Goal: Task Accomplishment & Management: Use online tool/utility

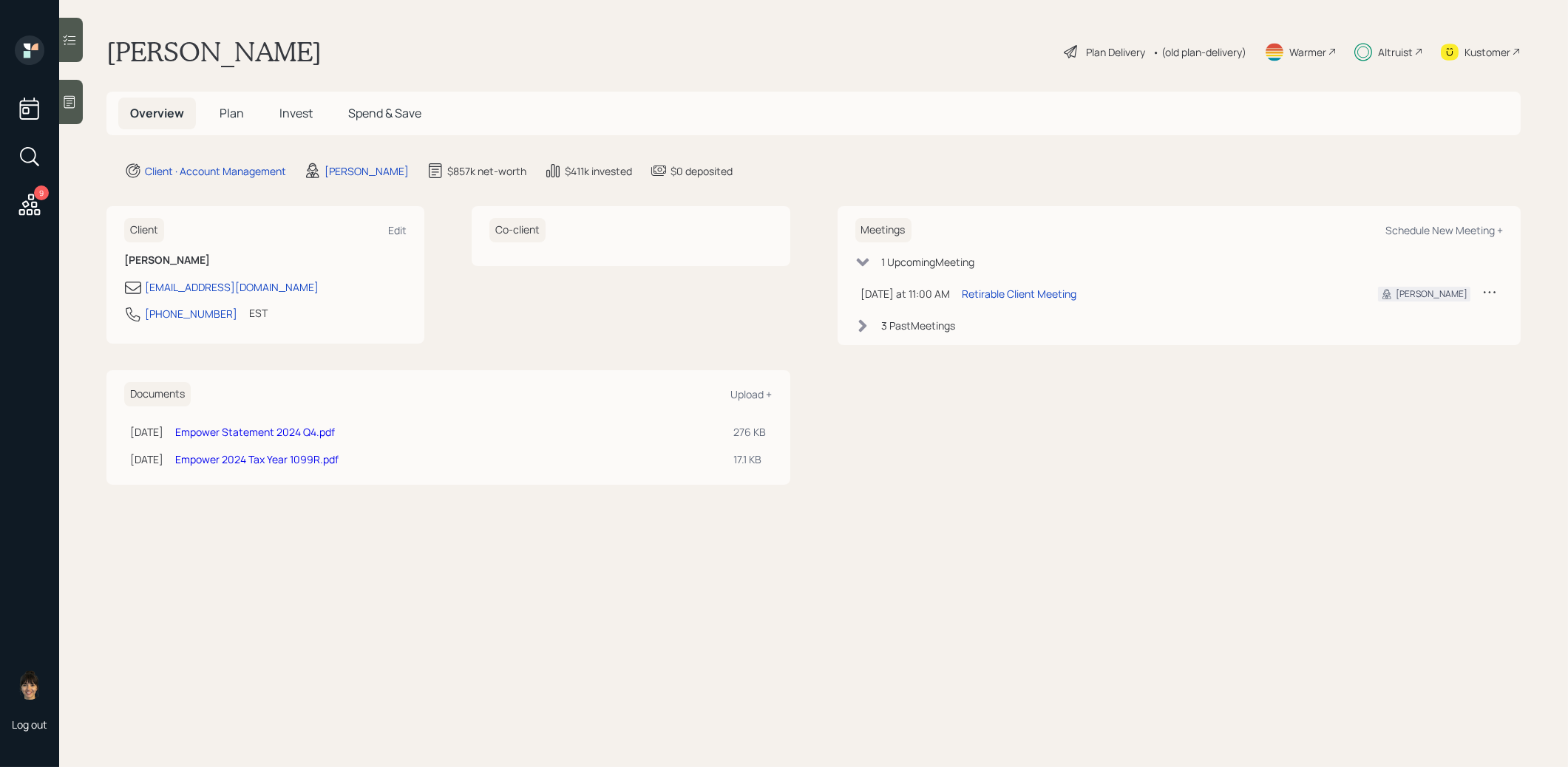
click at [303, 111] on span "Invest" at bounding box center [296, 113] width 33 height 16
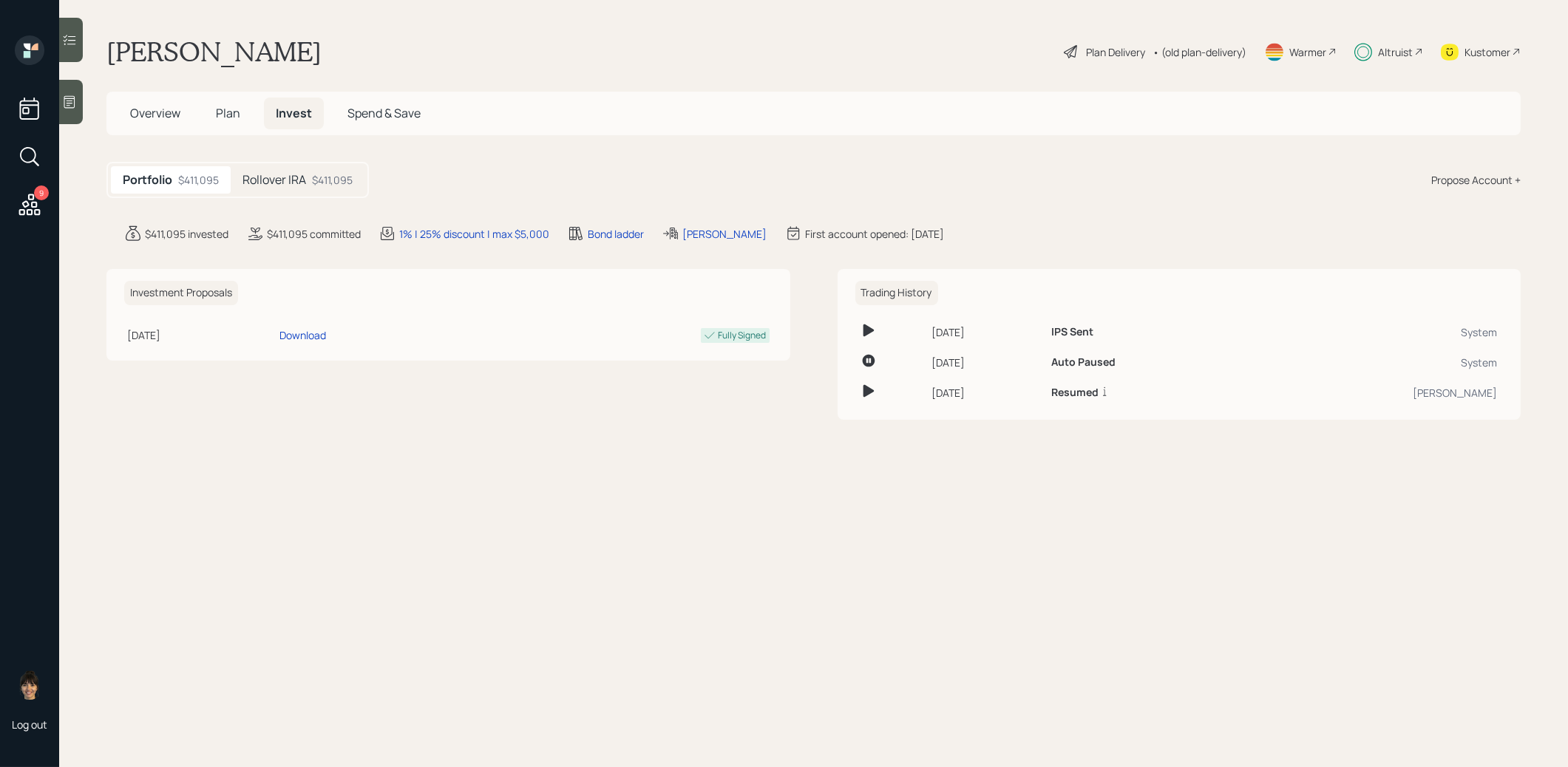
click at [297, 174] on h5 "Rollover IRA" at bounding box center [274, 180] width 64 height 14
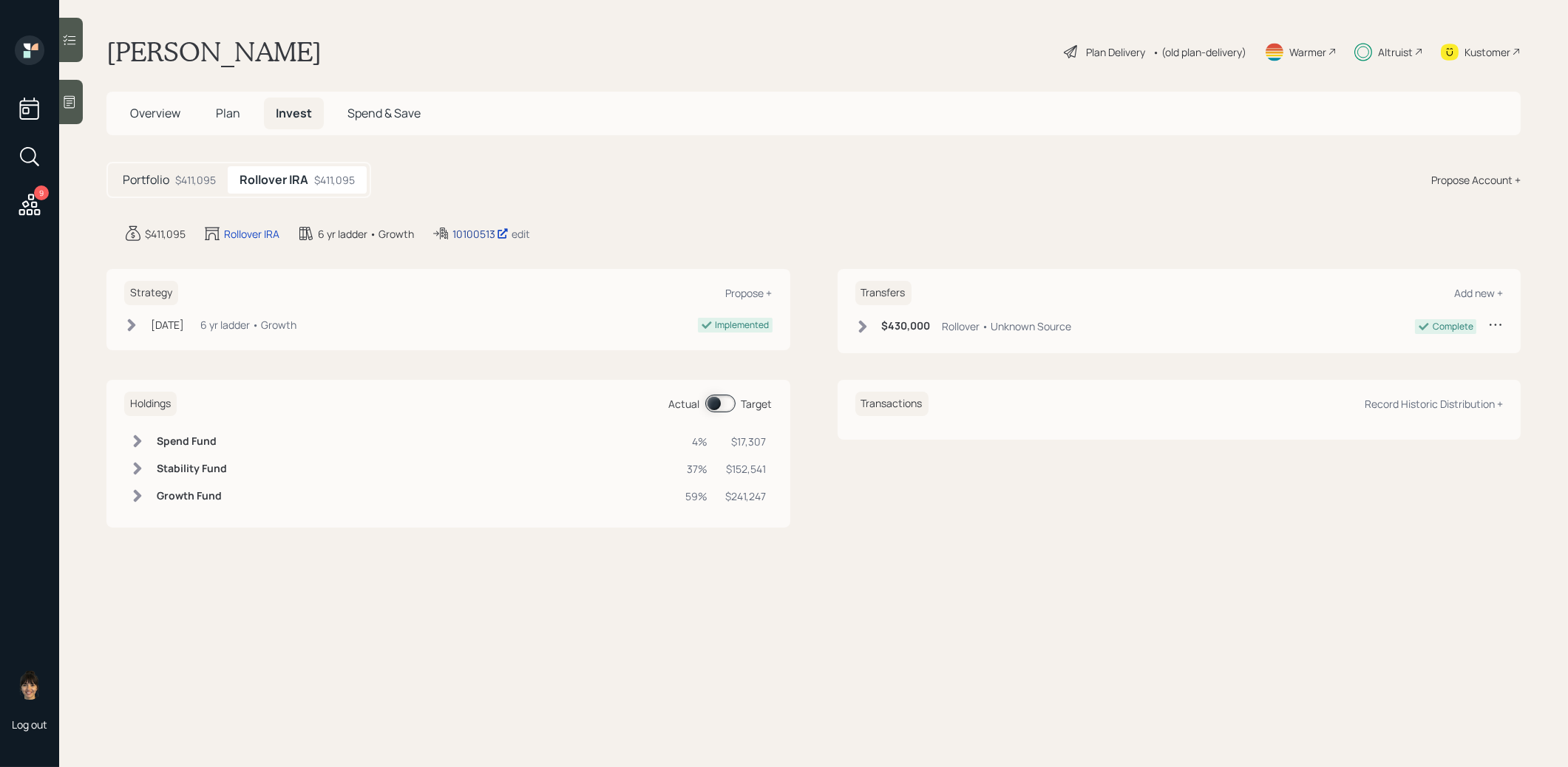
click at [477, 235] on div "10100513" at bounding box center [480, 234] width 56 height 15
click at [1125, 48] on div "Plan Delivery" at bounding box center [1115, 52] width 59 height 15
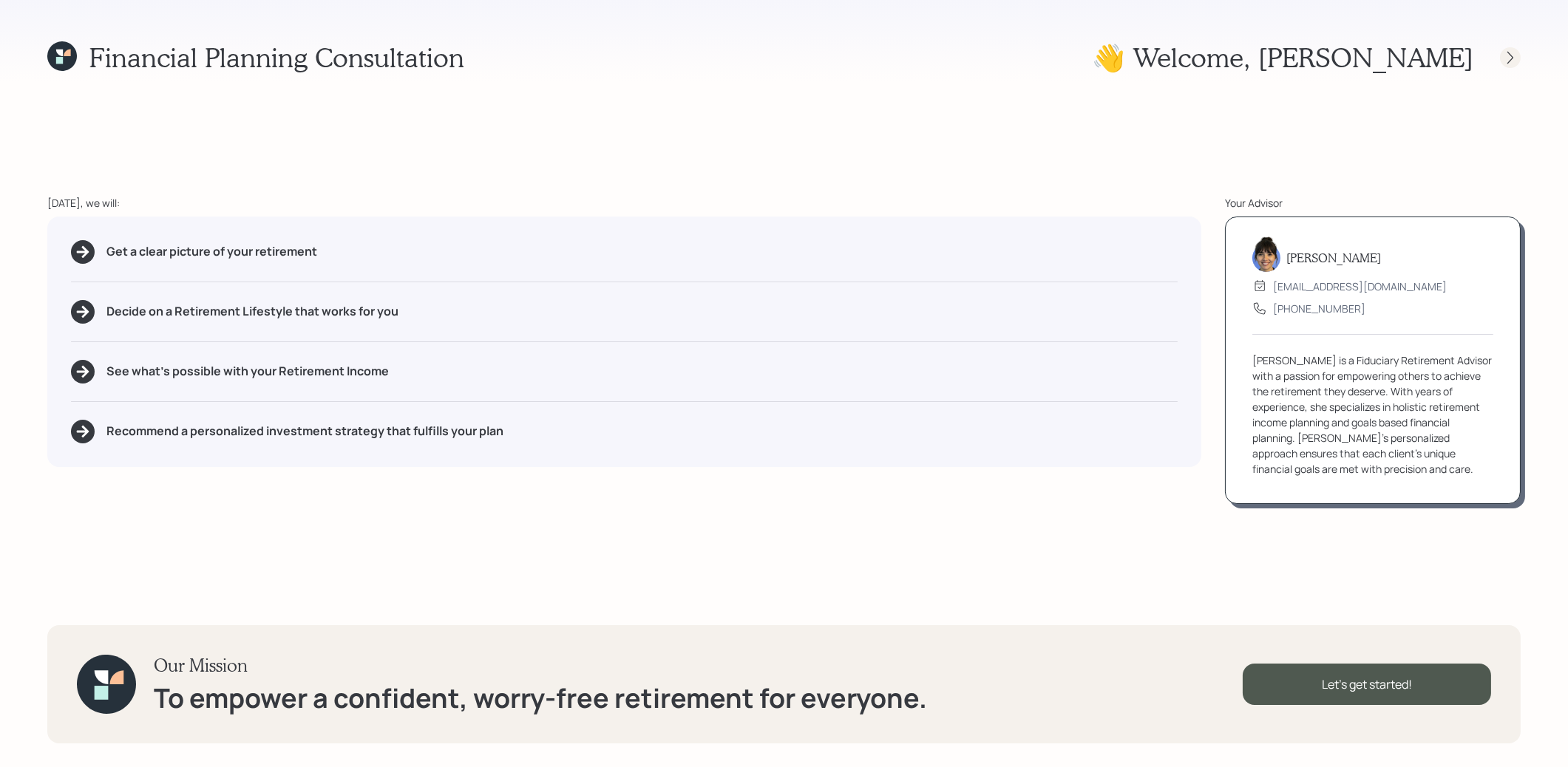
click at [1509, 61] on icon at bounding box center [1510, 57] width 6 height 13
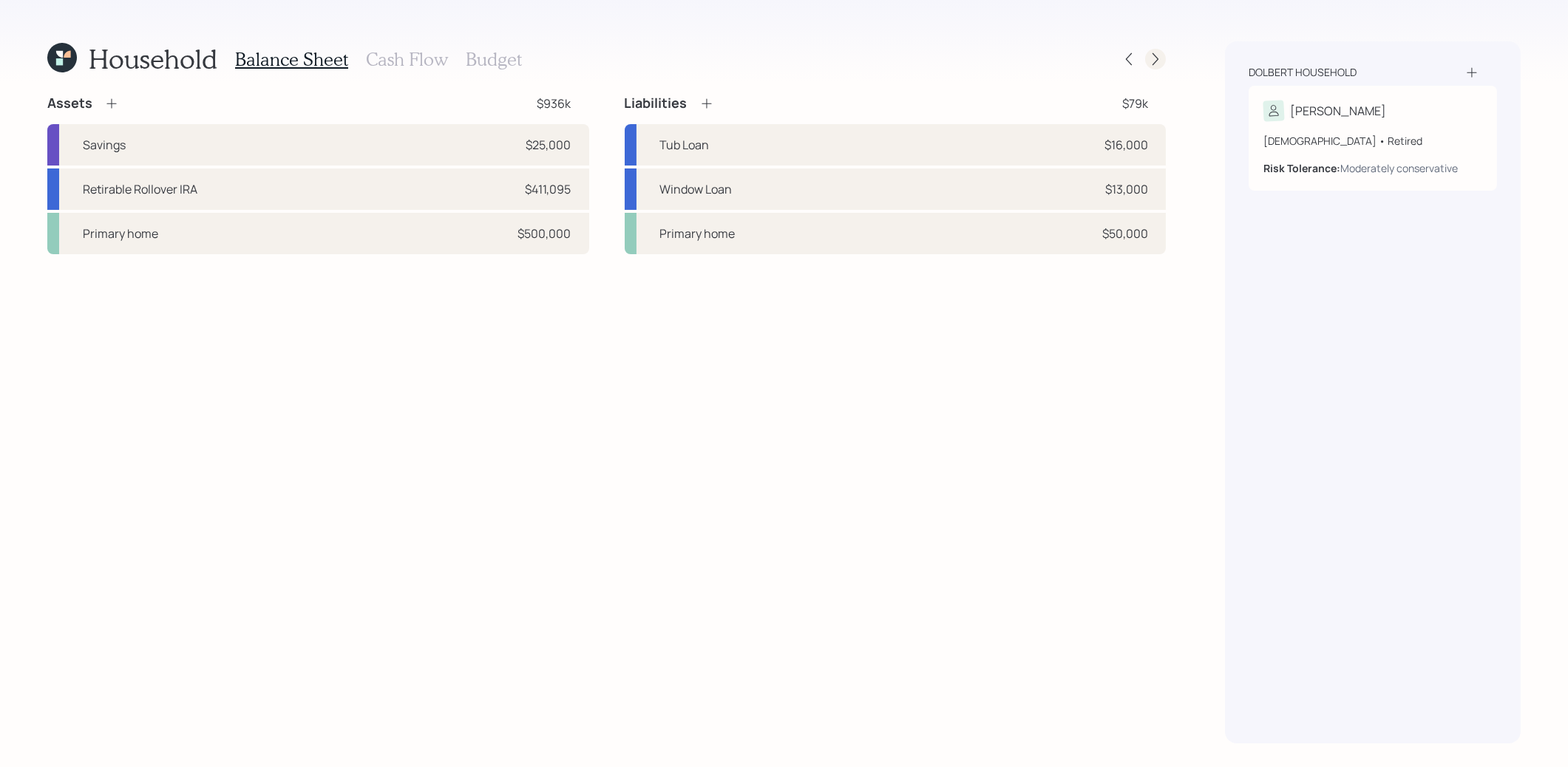
click at [1158, 57] on icon at bounding box center [1155, 59] width 15 height 15
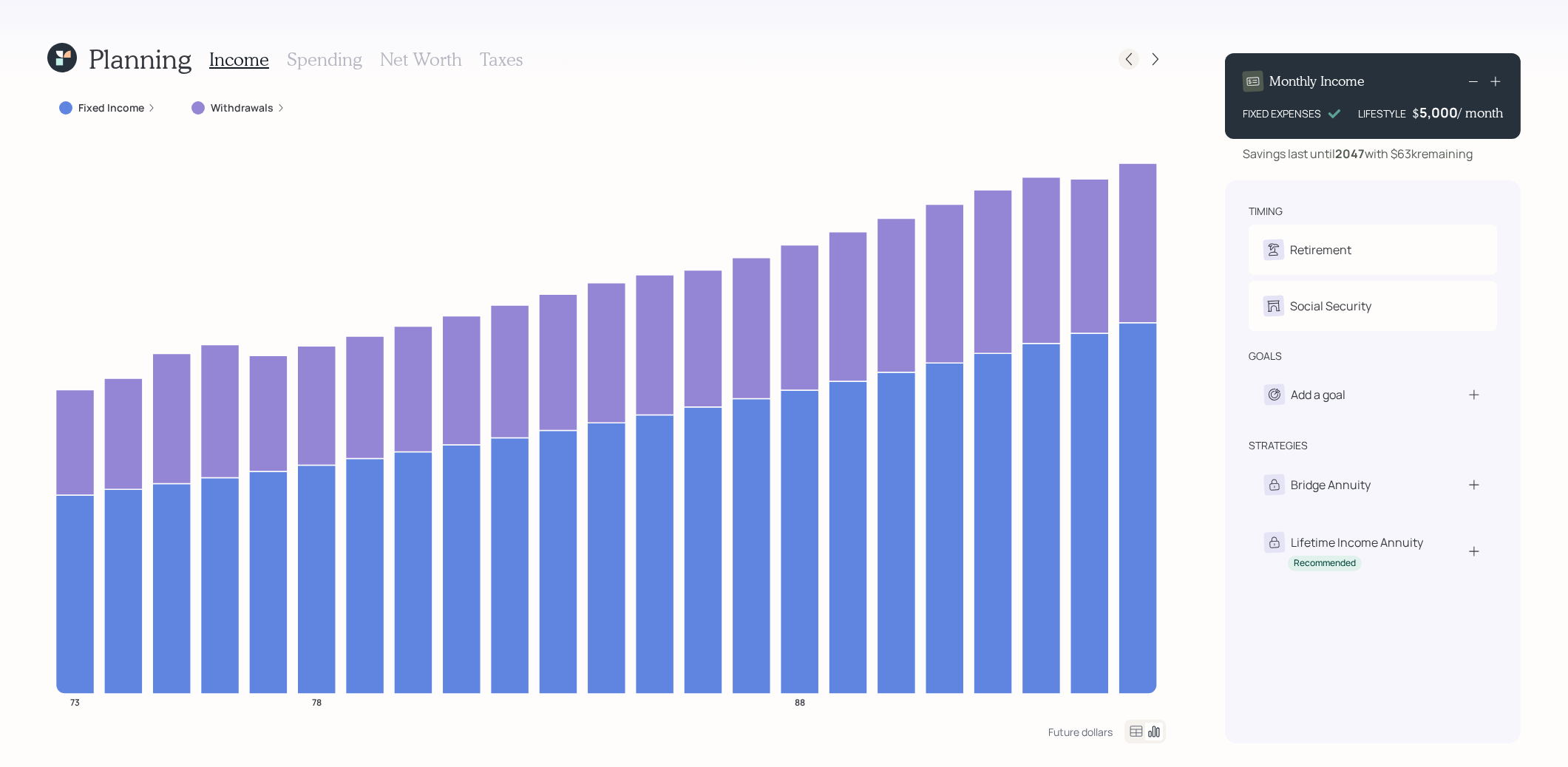
click at [1128, 64] on icon at bounding box center [1129, 59] width 15 height 15
